Goal: Task Accomplishment & Management: Manage account settings

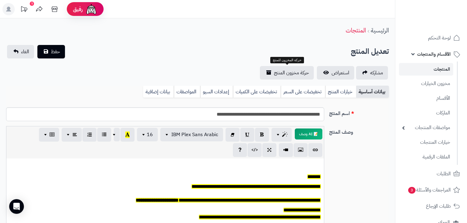
scroll to position [50, 0]
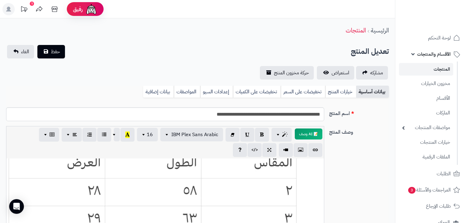
drag, startPoint x: 434, startPoint y: 72, endPoint x: 438, endPoint y: 69, distance: 5.7
click at [434, 72] on link "المنتجات" at bounding box center [426, 69] width 54 height 13
click at [438, 69] on link "المنتجات" at bounding box center [426, 69] width 54 height 13
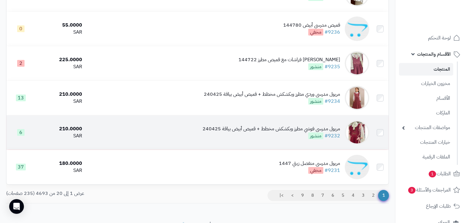
scroll to position [623, 0]
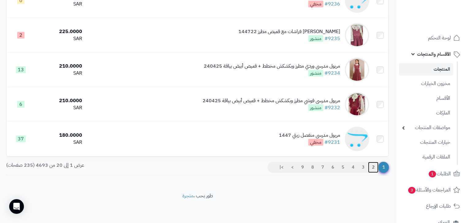
click at [372, 167] on link "2" at bounding box center [373, 167] width 10 height 11
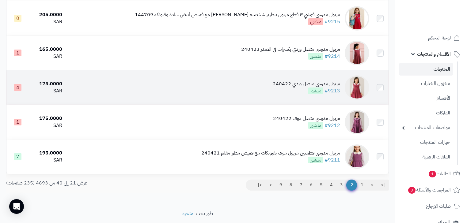
scroll to position [613, 0]
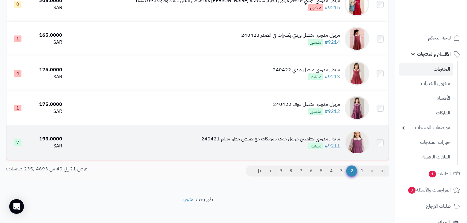
drag, startPoint x: 294, startPoint y: 148, endPoint x: 333, endPoint y: 146, distance: 38.6
click at [333, 143] on div "مريول مدرسي قطعتين مريول موف بفيونكات مع قميص مطرز مقلم 240421" at bounding box center [270, 139] width 139 height 7
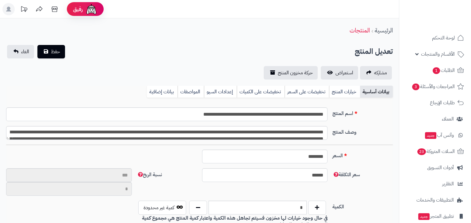
type input "**"
type input "**********"
type input "******"
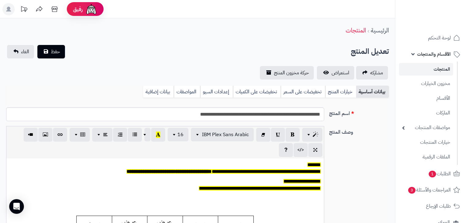
scroll to position [50, 0]
click at [267, 71] on link "حركة مخزون المنتج" at bounding box center [287, 72] width 54 height 13
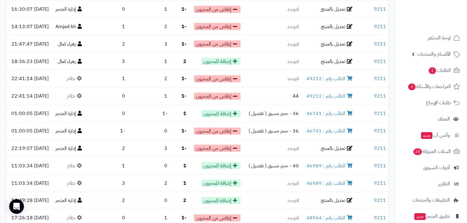
scroll to position [257, 0]
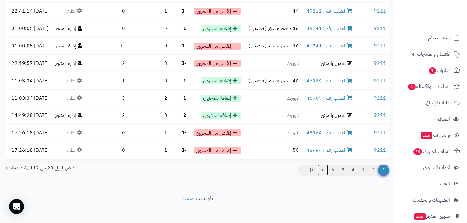
click at [322, 167] on link ">" at bounding box center [322, 170] width 10 height 11
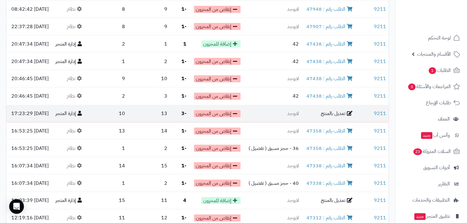
scroll to position [257, 0]
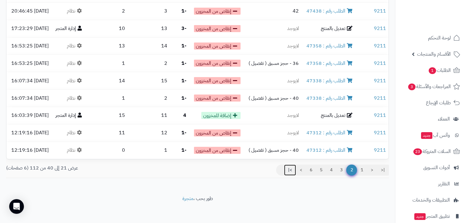
click at [289, 167] on link ">|" at bounding box center [290, 170] width 12 height 11
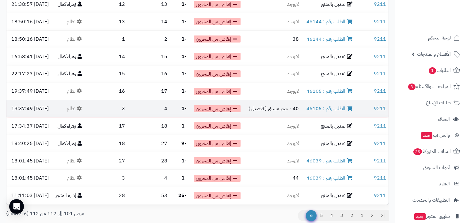
scroll to position [118, 0]
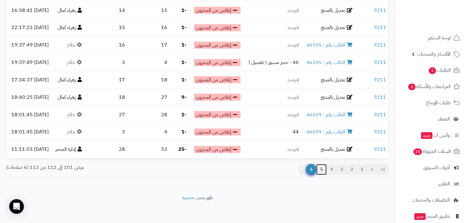
click at [321, 169] on link "5" at bounding box center [321, 169] width 10 height 11
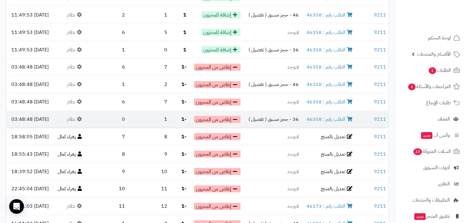
scroll to position [257, 0]
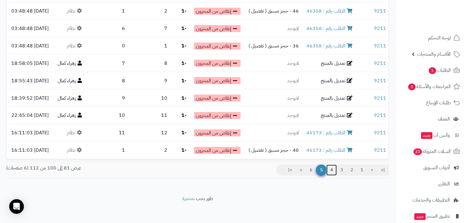
click at [331, 167] on link "4" at bounding box center [331, 170] width 10 height 11
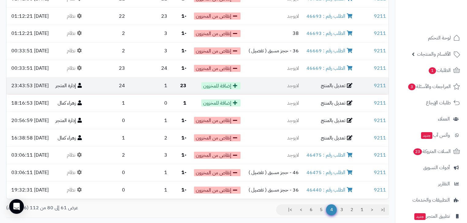
scroll to position [221, 0]
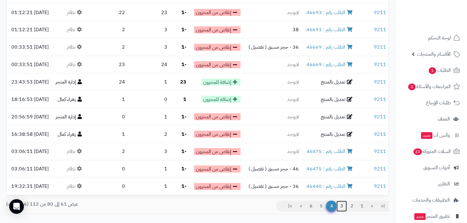
click at [340, 203] on link "3" at bounding box center [341, 206] width 10 height 11
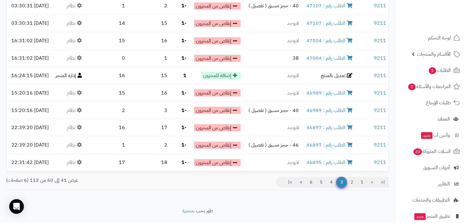
scroll to position [245, 0]
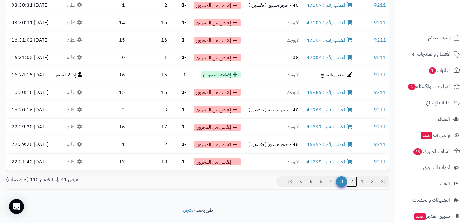
click at [353, 179] on link "2" at bounding box center [352, 182] width 10 height 11
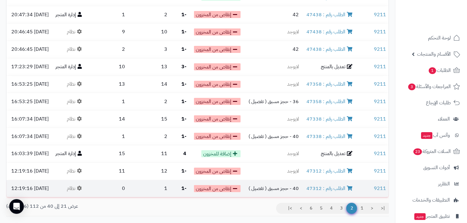
scroll to position [221, 0]
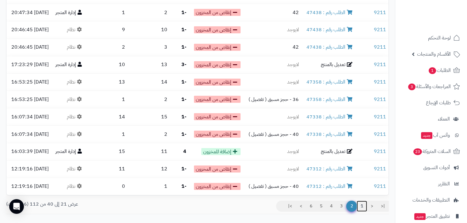
click at [362, 205] on link "1" at bounding box center [362, 206] width 10 height 11
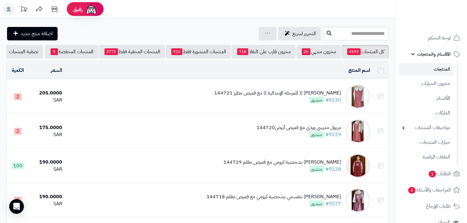
scroll to position [613, 0]
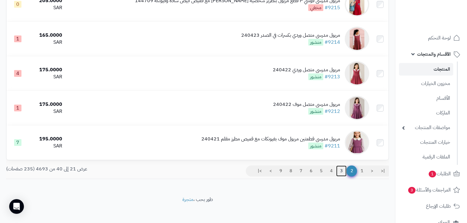
click at [341, 175] on link "3" at bounding box center [341, 171] width 10 height 11
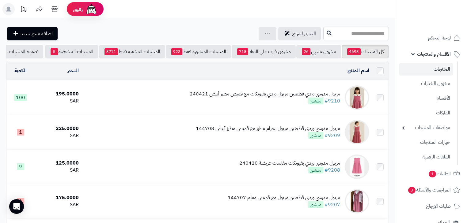
click at [253, 97] on div "مريول مدرسي وردي قطعتين مريول وردي بفيونكات مع قميص مطرز أبيض 240421" at bounding box center [265, 94] width 150 height 7
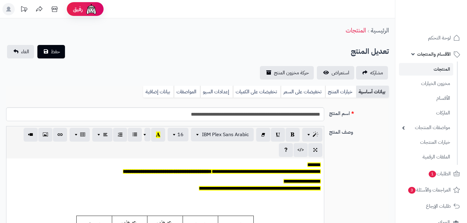
scroll to position [50, 0]
click at [327, 92] on link "خيارات المنتج" at bounding box center [340, 92] width 31 height 12
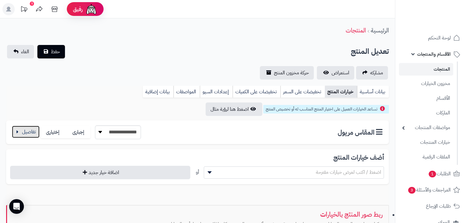
click at [33, 134] on button "button" at bounding box center [26, 132] width 28 height 12
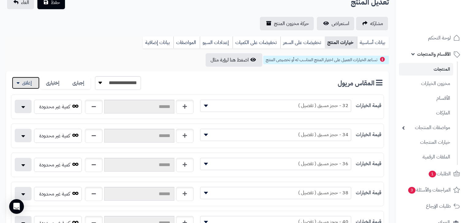
scroll to position [49, 0]
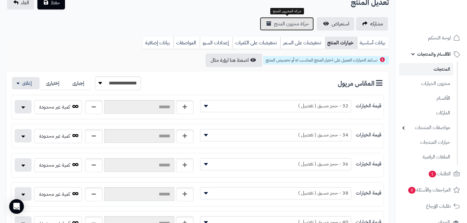
click at [295, 28] on link "حركة مخزون المنتج" at bounding box center [287, 23] width 54 height 13
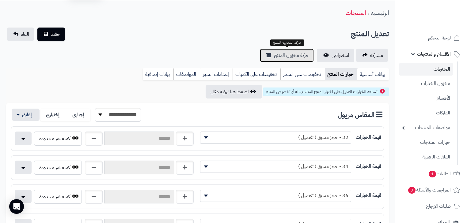
scroll to position [0, 0]
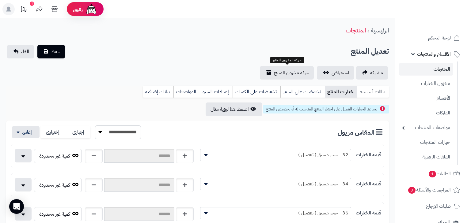
click at [377, 92] on link "بيانات أساسية" at bounding box center [373, 92] width 32 height 12
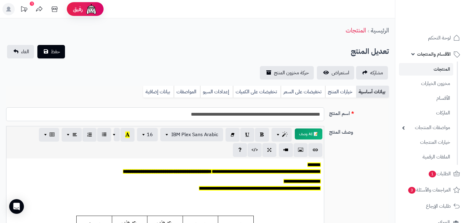
click at [174, 113] on input "**********" at bounding box center [165, 115] width 318 height 14
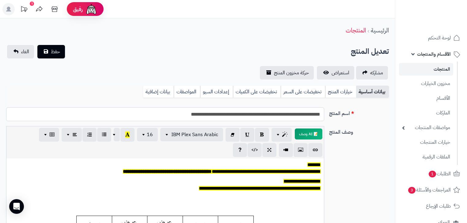
click at [173, 113] on input "**********" at bounding box center [165, 115] width 318 height 14
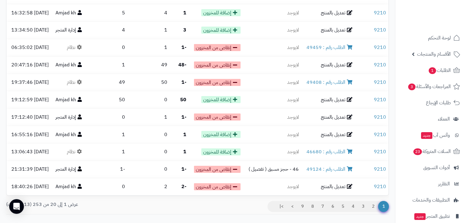
scroll to position [257, 0]
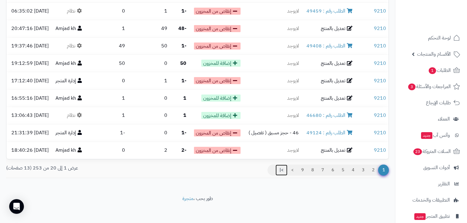
click at [279, 169] on link ">|" at bounding box center [281, 170] width 12 height 11
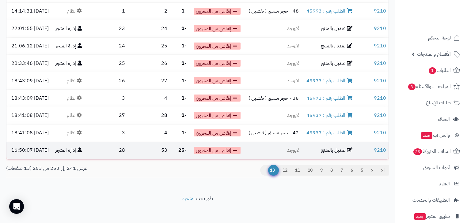
scroll to position [136, 0]
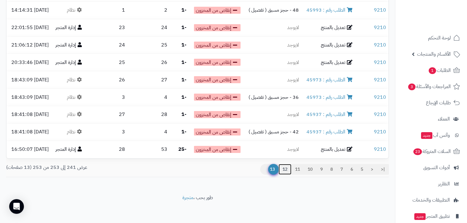
click at [284, 167] on link "12" at bounding box center [285, 169] width 13 height 11
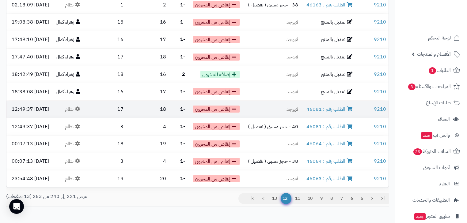
scroll to position [221, 0]
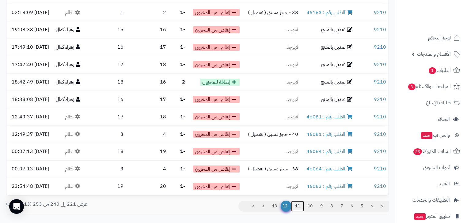
click at [294, 205] on link "11" at bounding box center [297, 206] width 13 height 11
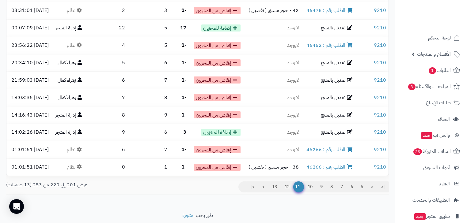
scroll to position [245, 0]
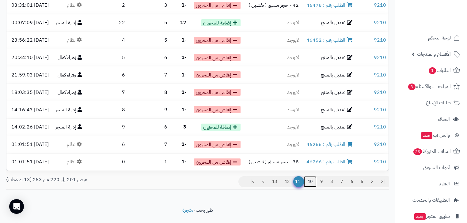
click at [310, 180] on link "10" at bounding box center [310, 182] width 13 height 11
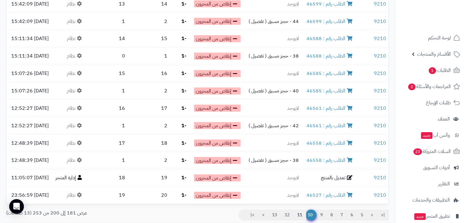
scroll to position [221, 0]
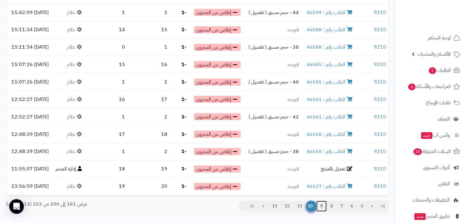
click at [320, 205] on link "9" at bounding box center [321, 206] width 10 height 11
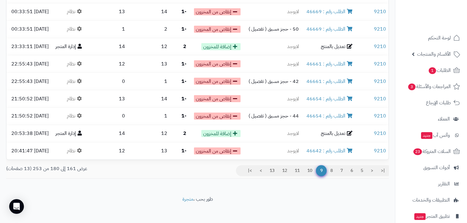
scroll to position [257, 0]
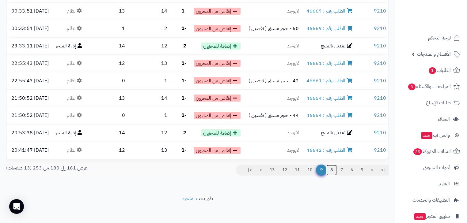
click at [329, 166] on link "8" at bounding box center [331, 170] width 10 height 11
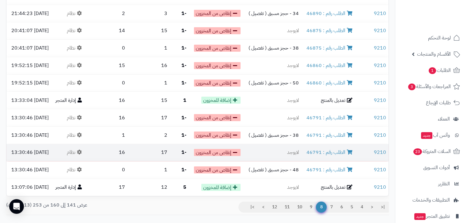
scroll to position [221, 0]
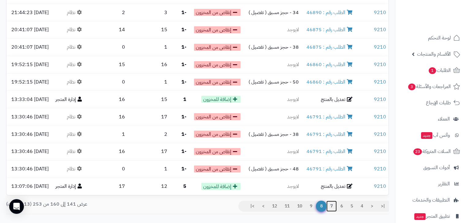
click at [330, 204] on link "7" at bounding box center [331, 206] width 10 height 11
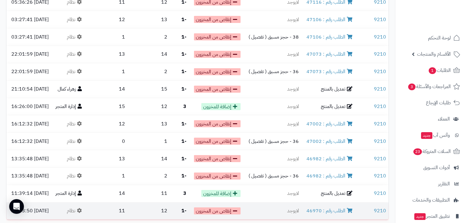
scroll to position [221, 0]
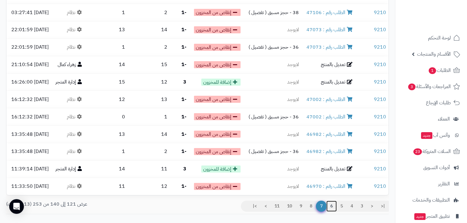
click at [332, 204] on link "6" at bounding box center [331, 206] width 10 height 11
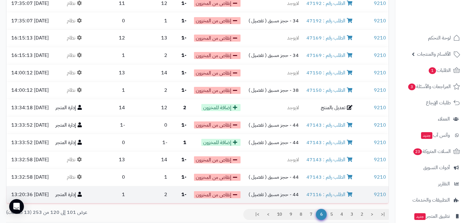
scroll to position [245, 0]
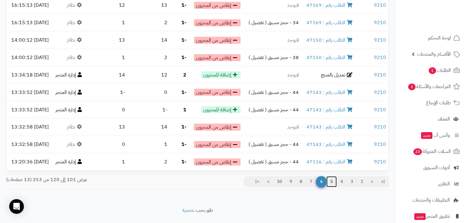
click at [332, 180] on link "5" at bounding box center [331, 182] width 10 height 11
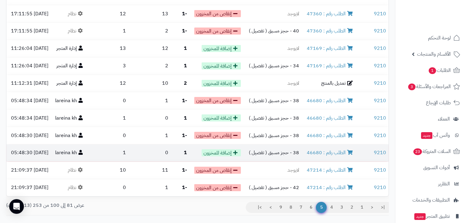
scroll to position [221, 0]
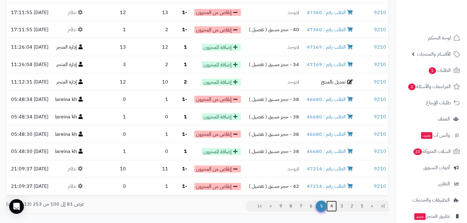
click at [332, 205] on link "4" at bounding box center [331, 206] width 10 height 11
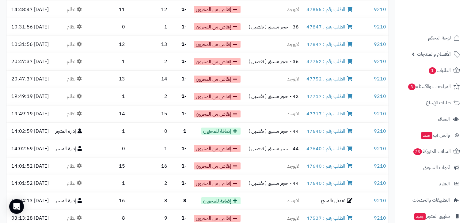
scroll to position [221, 0]
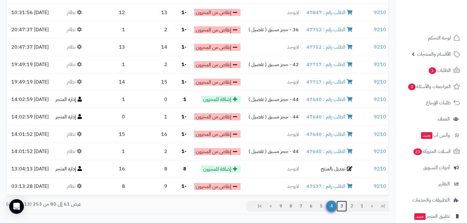
click at [342, 204] on link "3" at bounding box center [341, 206] width 10 height 11
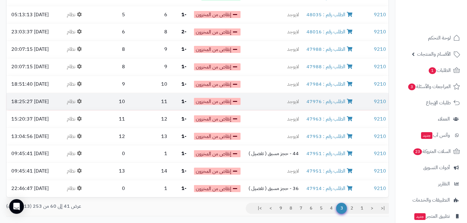
scroll to position [245, 0]
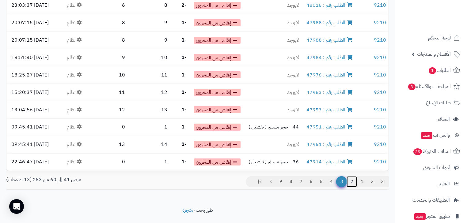
click at [354, 179] on link "2" at bounding box center [352, 182] width 10 height 11
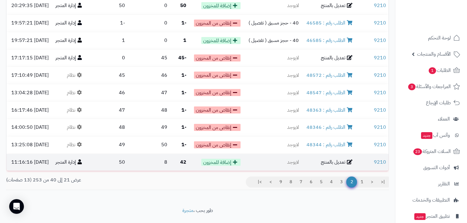
scroll to position [245, 0]
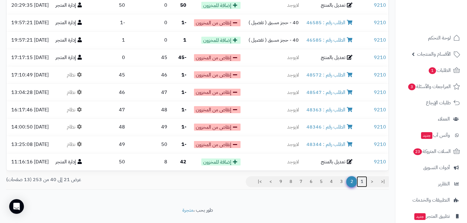
click at [363, 179] on link "1" at bounding box center [362, 182] width 10 height 11
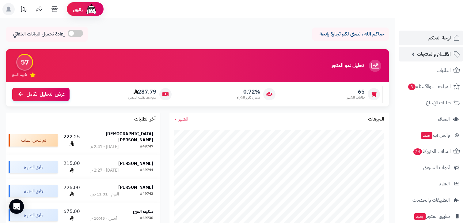
click at [442, 58] on span "الأقسام والمنتجات" at bounding box center [434, 54] width 34 height 9
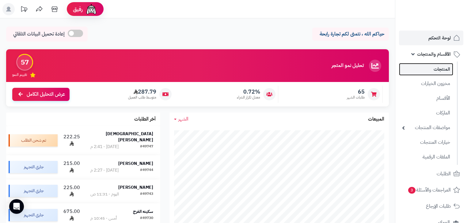
click at [446, 72] on link "المنتجات" at bounding box center [426, 69] width 54 height 13
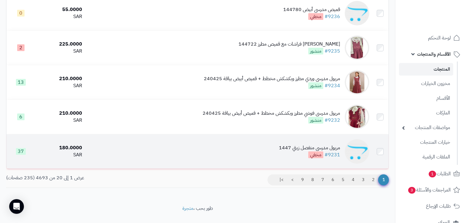
scroll to position [598, 0]
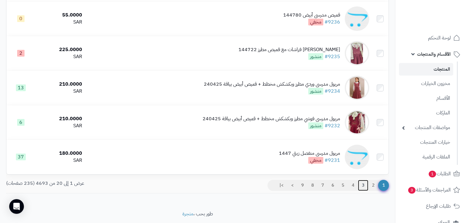
click at [362, 191] on link "3" at bounding box center [363, 185] width 10 height 11
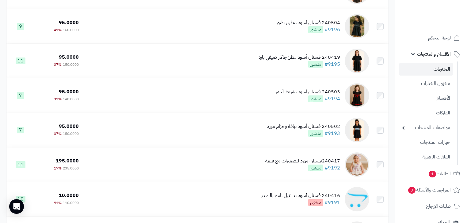
scroll to position [623, 0]
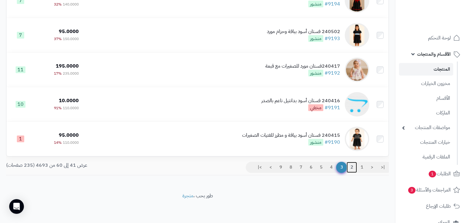
click at [350, 167] on link "2" at bounding box center [352, 167] width 10 height 11
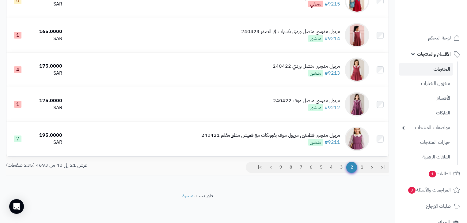
scroll to position [623, 0]
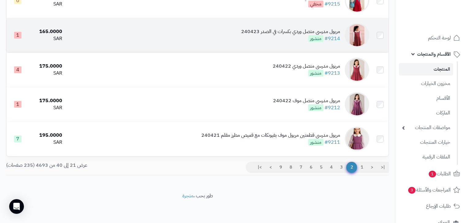
click at [287, 29] on div "مريول مدرسي متصل وردي بكسرات في الصدر 240423" at bounding box center [290, 31] width 99 height 7
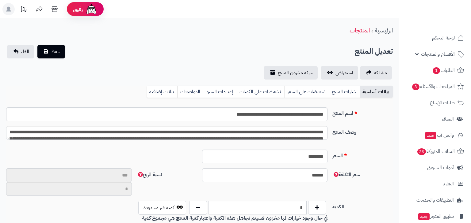
type input "**"
type input "**********"
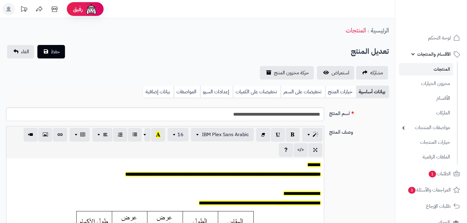
type input "******"
click at [226, 116] on input "**********" at bounding box center [165, 115] width 318 height 14
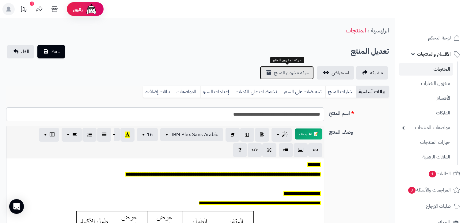
click at [293, 76] on span "حركة مخزون المنتج" at bounding box center [291, 72] width 35 height 7
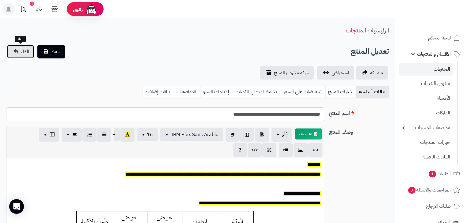
click at [22, 54] on span "الغاء" at bounding box center [25, 51] width 8 height 7
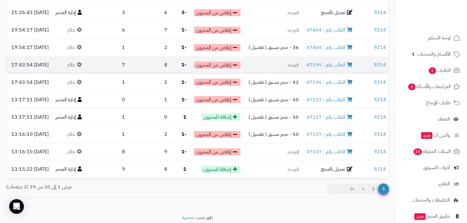
scroll to position [257, 0]
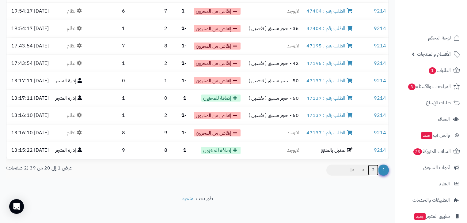
click at [372, 166] on link "2" at bounding box center [373, 170] width 10 height 11
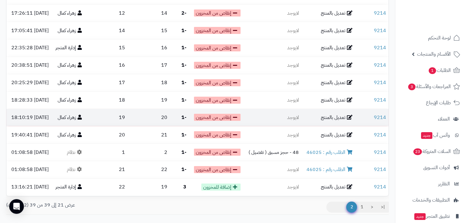
scroll to position [239, 0]
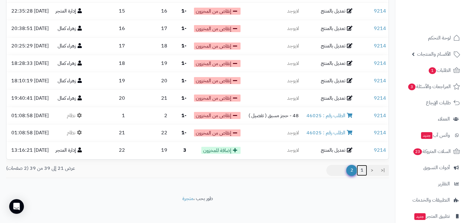
click at [360, 168] on link "1" at bounding box center [362, 170] width 10 height 11
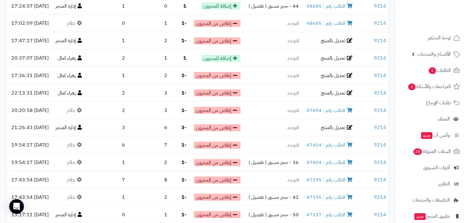
scroll to position [123, 0]
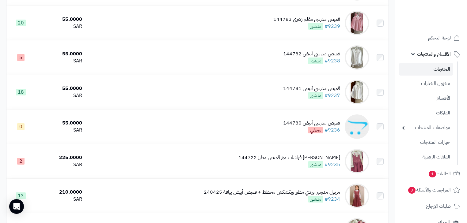
scroll to position [613, 0]
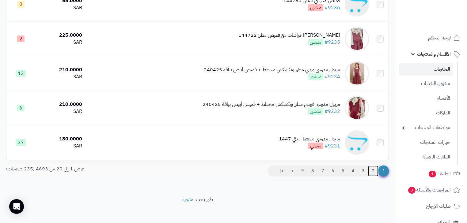
click at [373, 177] on link "2" at bounding box center [373, 171] width 10 height 11
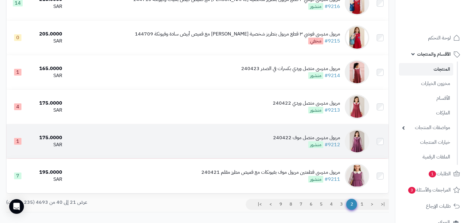
scroll to position [588, 0]
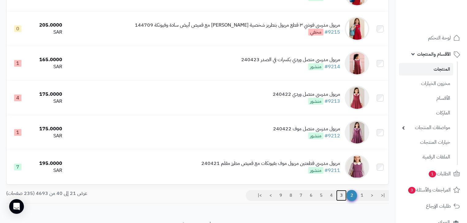
click at [341, 201] on link "3" at bounding box center [341, 195] width 10 height 11
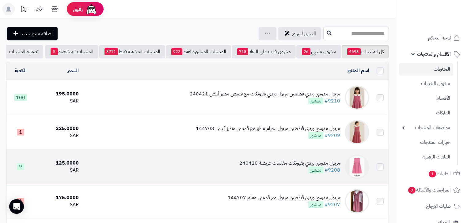
click at [265, 167] on div "مريول مدرسي وردي بفيونكات مقاسات عريضة 240420" at bounding box center [289, 163] width 101 height 7
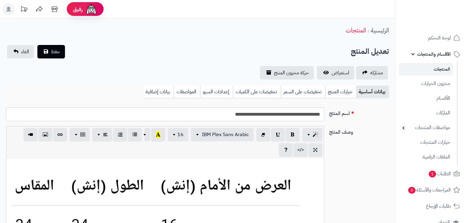
scroll to position [50, 0]
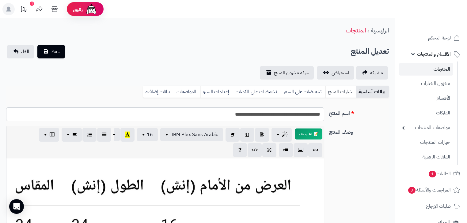
click at [345, 93] on link "خيارات المنتج" at bounding box center [340, 92] width 31 height 12
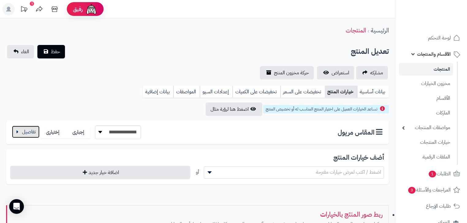
click at [33, 134] on button "button" at bounding box center [26, 132] width 28 height 12
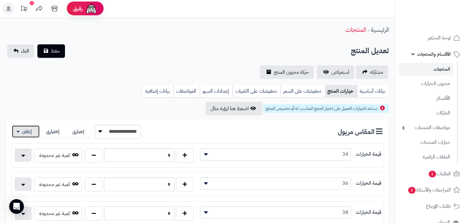
scroll to position [0, 0]
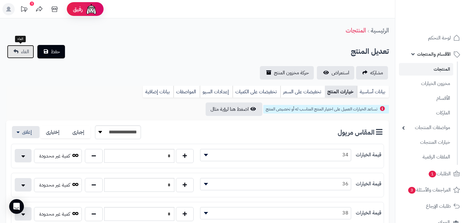
click at [23, 49] on span "الغاء" at bounding box center [25, 51] width 8 height 7
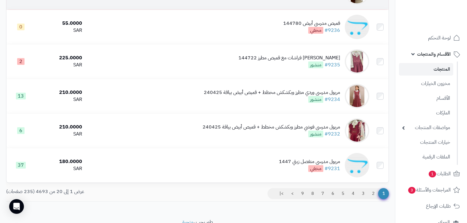
scroll to position [623, 0]
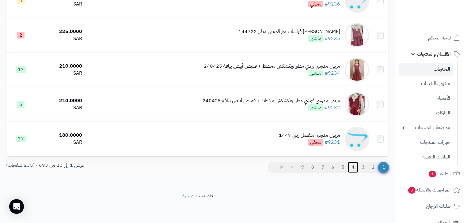
click at [354, 167] on link "4" at bounding box center [353, 167] width 10 height 11
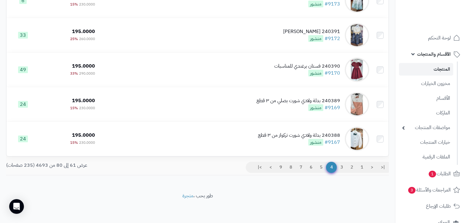
scroll to position [623, 0]
click at [341, 169] on link "3" at bounding box center [341, 167] width 10 height 11
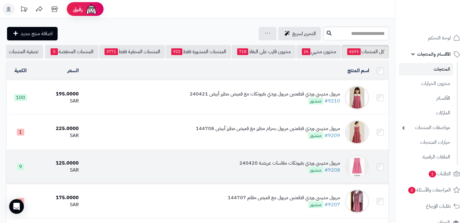
click at [273, 167] on div "مريول مدرسي وردي بفيونكات مقاسات عريضة 240420" at bounding box center [289, 163] width 101 height 7
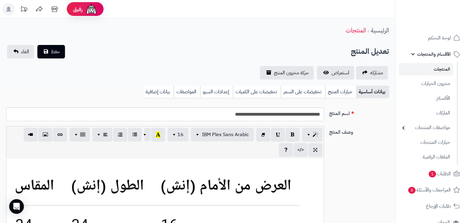
scroll to position [50, 0]
click at [289, 75] on span "حركة مخزون المنتج" at bounding box center [291, 72] width 35 height 7
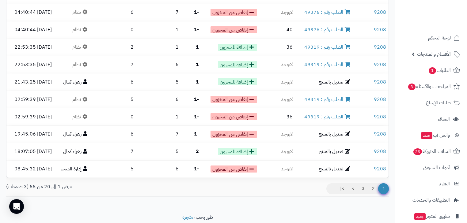
scroll to position [257, 0]
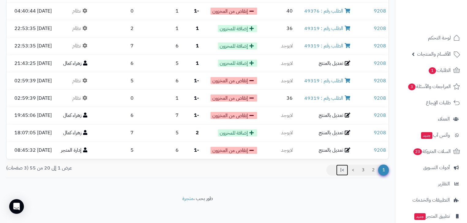
click at [340, 168] on link ">|" at bounding box center [342, 170] width 12 height 11
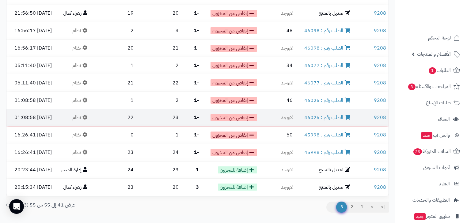
scroll to position [170, 0]
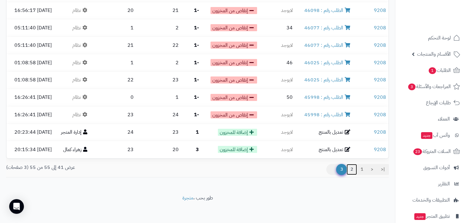
click at [354, 170] on link "2" at bounding box center [352, 169] width 10 height 11
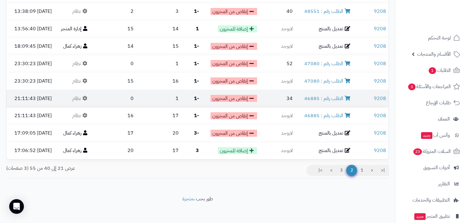
scroll to position [257, 0]
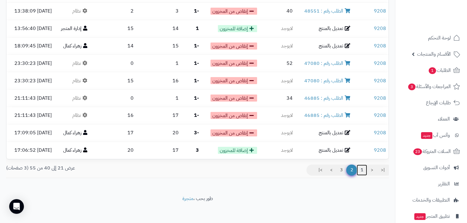
click at [360, 169] on link "1" at bounding box center [362, 170] width 10 height 11
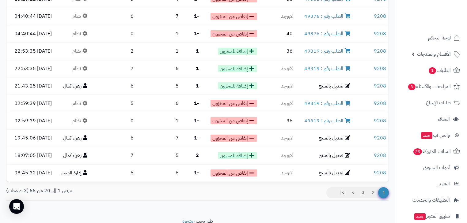
scroll to position [12, 0]
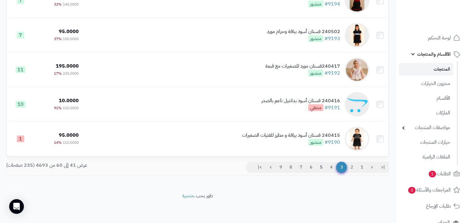
scroll to position [623, 0]
click at [352, 169] on link "2" at bounding box center [352, 167] width 10 height 11
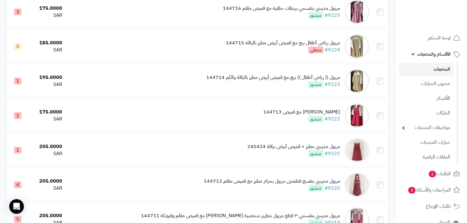
scroll to position [255, 0]
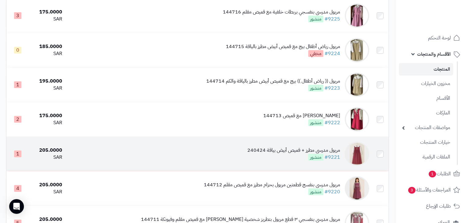
click at [281, 154] on div "مريول مدرسي مطرز + قميص أبيض بياقة 240424" at bounding box center [293, 150] width 93 height 7
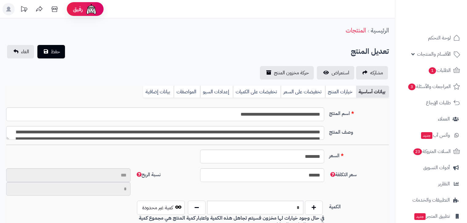
scroll to position [50, 0]
type input "**"
type input "**********"
type input "******"
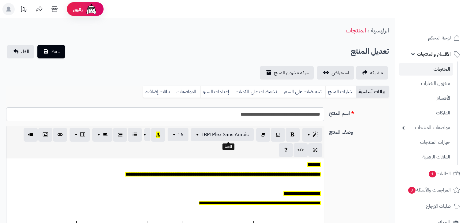
click at [229, 113] on input "**********" at bounding box center [165, 115] width 318 height 14
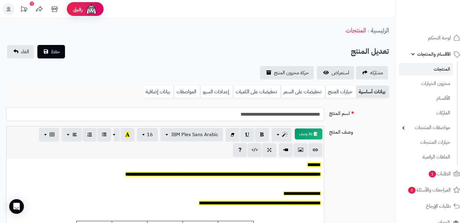
click at [233, 116] on input "**********" at bounding box center [165, 115] width 318 height 14
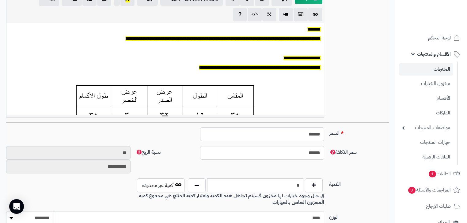
scroll to position [0, 0]
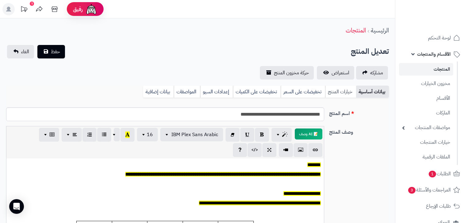
click at [338, 93] on link "خيارات المنتج" at bounding box center [340, 92] width 31 height 12
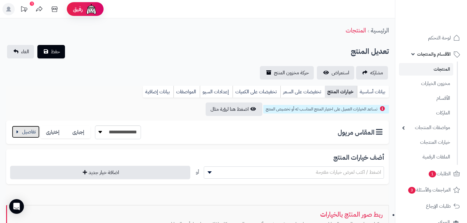
click at [24, 134] on button "button" at bounding box center [26, 132] width 28 height 12
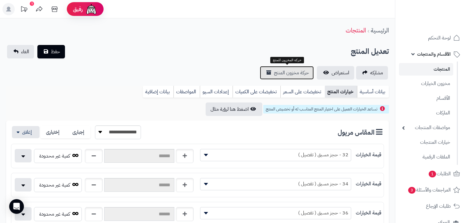
click at [296, 75] on span "حركة مخزون المنتج" at bounding box center [291, 72] width 35 height 7
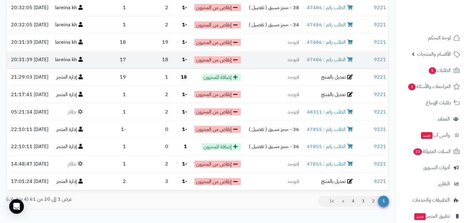
scroll to position [257, 0]
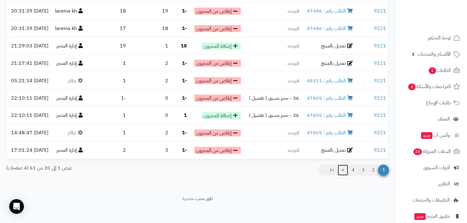
click at [342, 168] on link ">" at bounding box center [343, 170] width 10 height 11
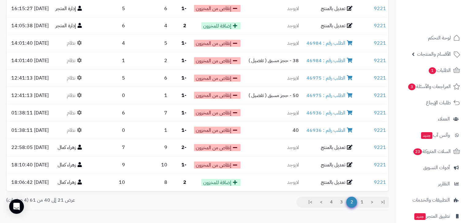
scroll to position [257, 0]
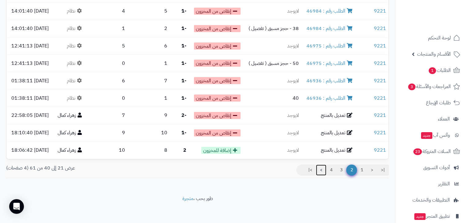
click at [321, 168] on link ">" at bounding box center [321, 170] width 10 height 11
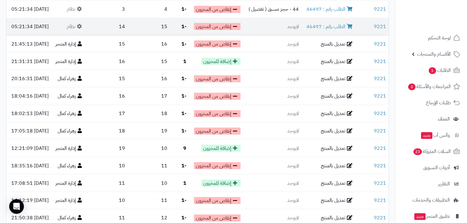
scroll to position [257, 0]
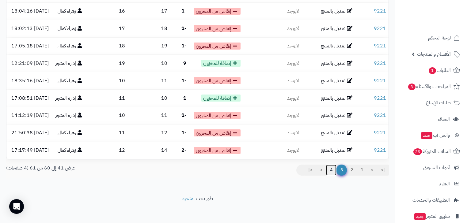
click at [331, 165] on link "4" at bounding box center [331, 170] width 10 height 11
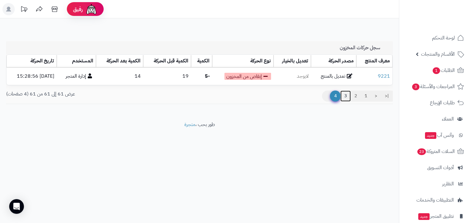
click at [347, 97] on link "3" at bounding box center [345, 96] width 10 height 11
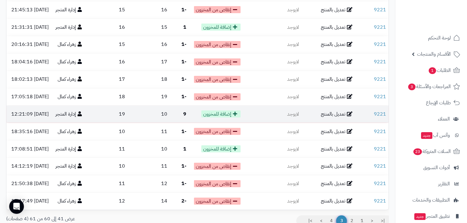
scroll to position [257, 0]
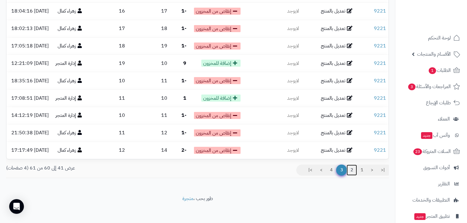
click at [351, 168] on link "2" at bounding box center [352, 170] width 10 height 11
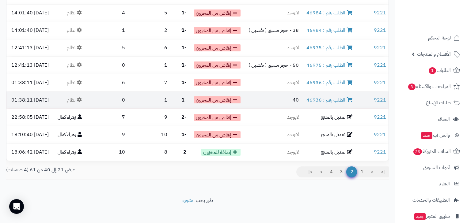
scroll to position [257, 0]
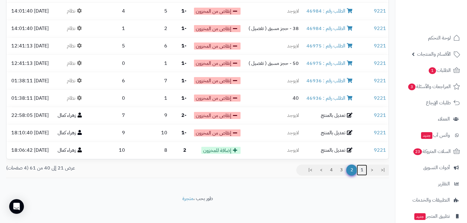
click at [360, 167] on link "1" at bounding box center [362, 170] width 10 height 11
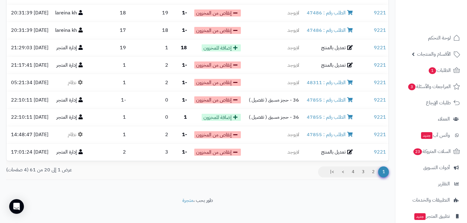
scroll to position [257, 0]
